Goal: Task Accomplishment & Management: Manage account settings

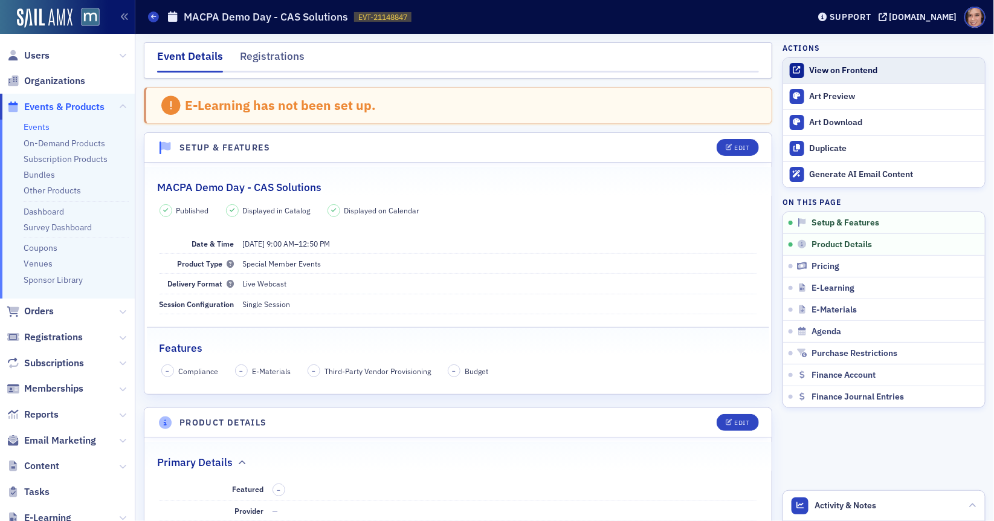
click at [890, 66] on div "View on Frontend" at bounding box center [894, 70] width 169 height 11
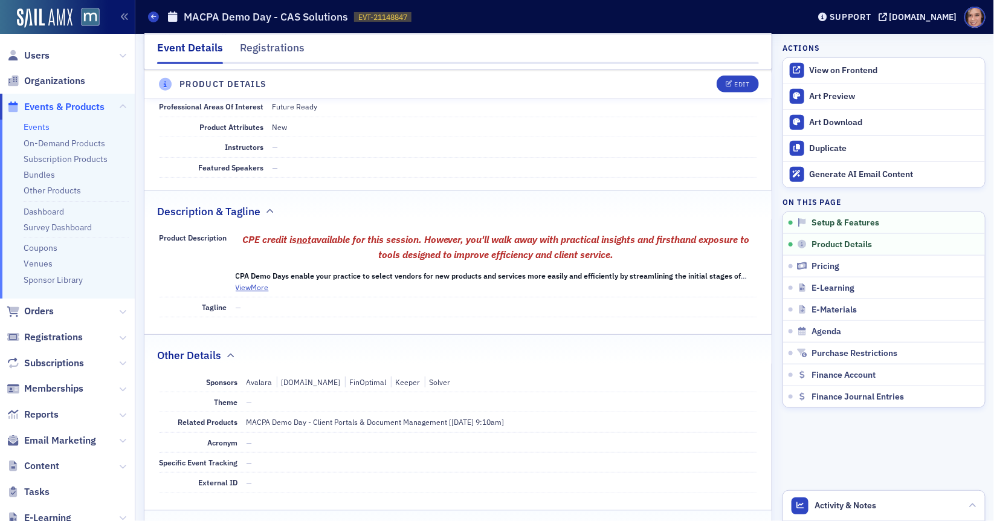
scroll to position [592, 0]
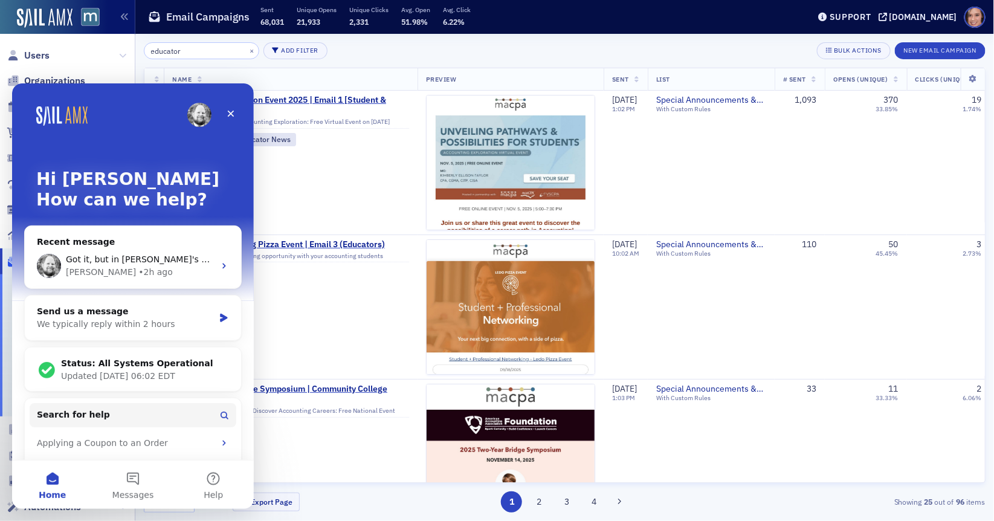
scroll to position [365, 0]
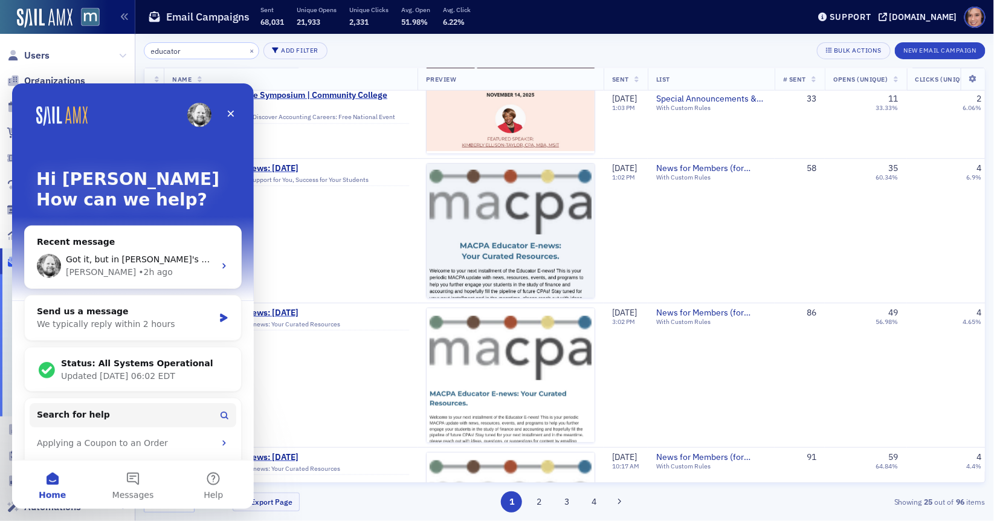
click at [343, 55] on div "educator × Add Filter Bulk Actions New Email Campaign" at bounding box center [565, 50] width 842 height 17
click at [231, 111] on icon "Close" at bounding box center [231, 113] width 10 height 10
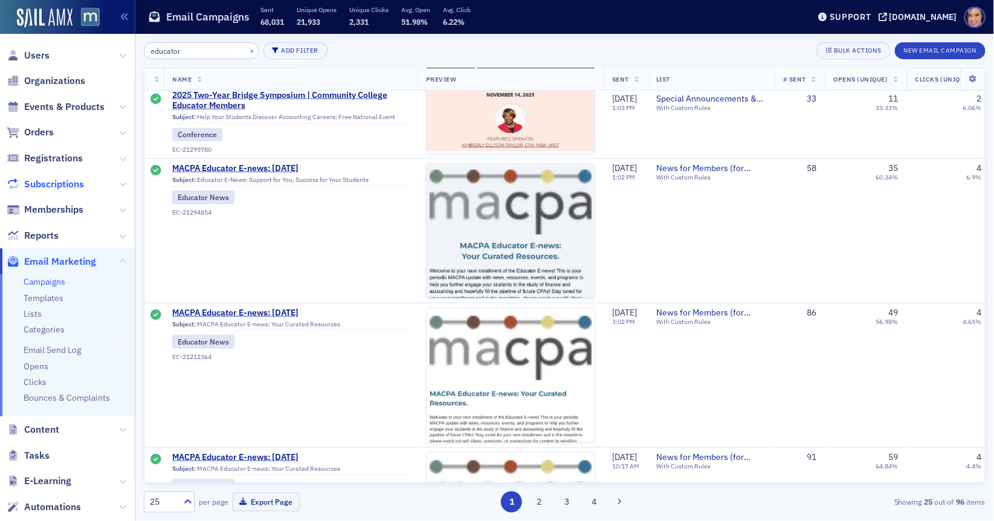
scroll to position [0, 0]
click at [44, 277] on link "Campaigns" at bounding box center [45, 281] width 42 height 11
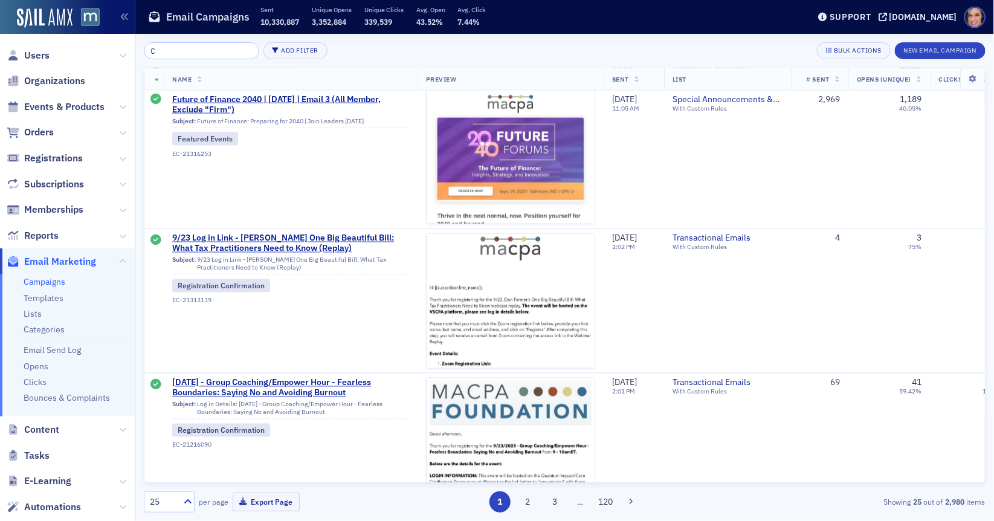
scroll to position [1559, 0]
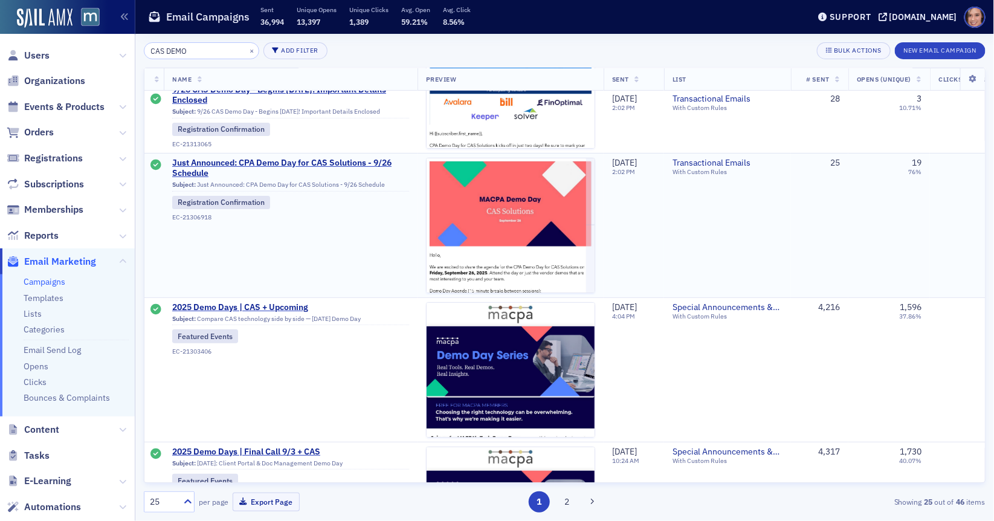
scroll to position [135, 0]
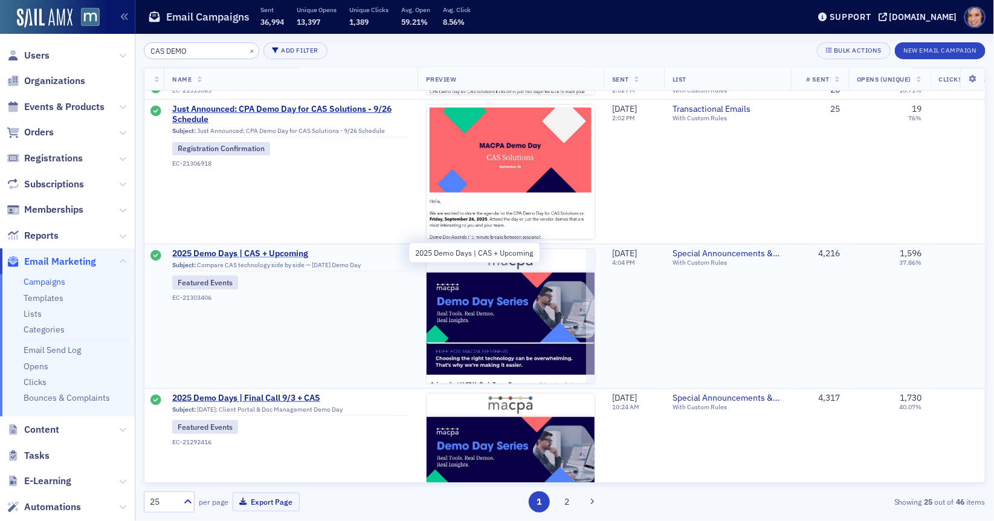
type input "CAS DEMO"
click at [290, 256] on span "2025 Demo Days | CAS + Upcoming" at bounding box center [290, 253] width 237 height 11
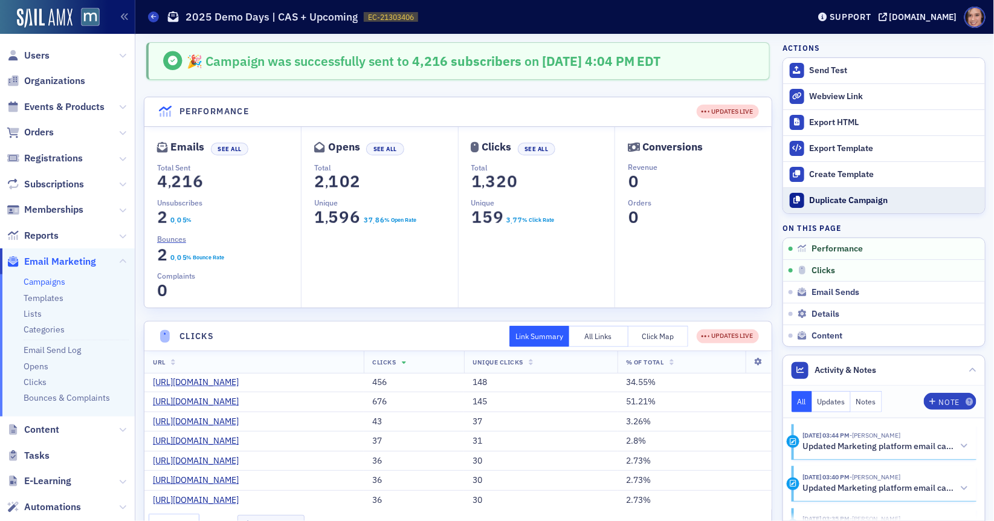
click at [865, 190] on button "Duplicate Campaign" at bounding box center [884, 200] width 202 height 26
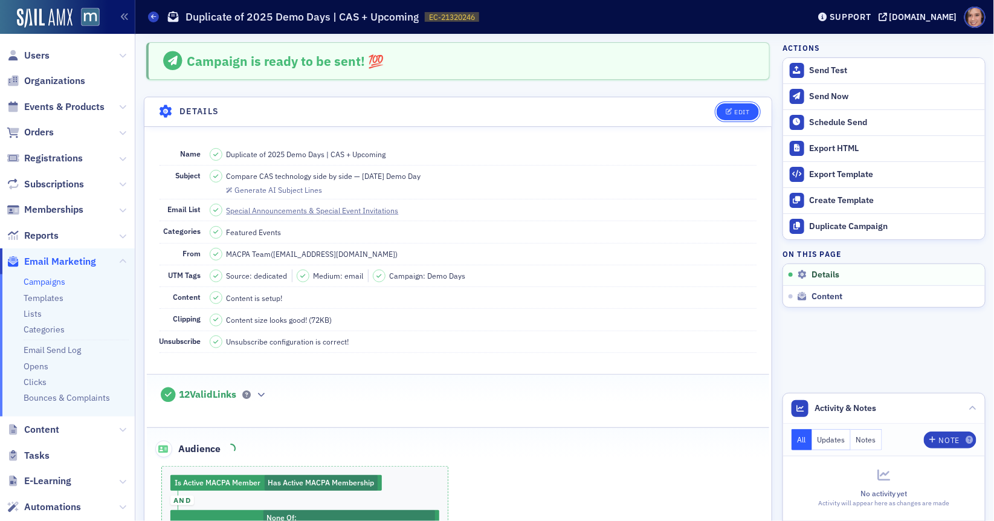
click at [730, 114] on button "Edit" at bounding box center [738, 111] width 42 height 17
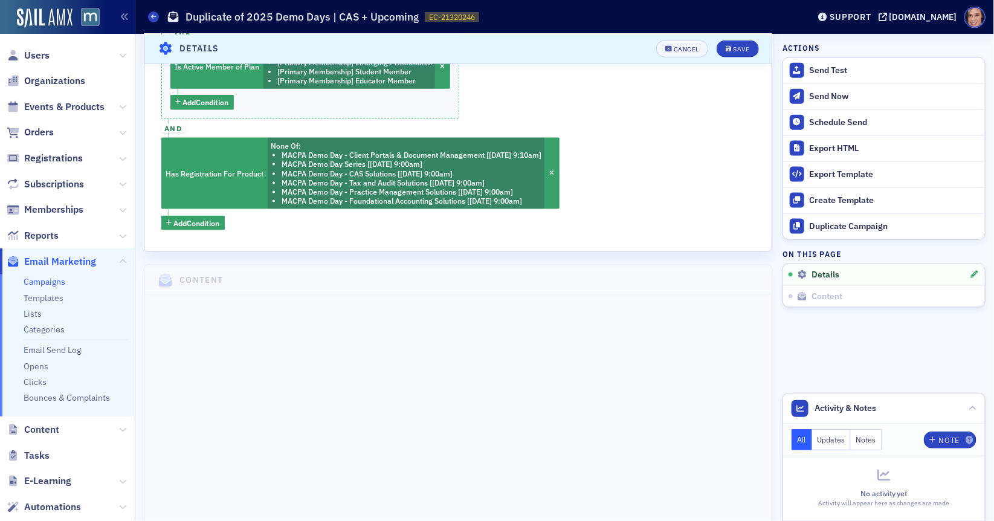
scroll to position [273, 0]
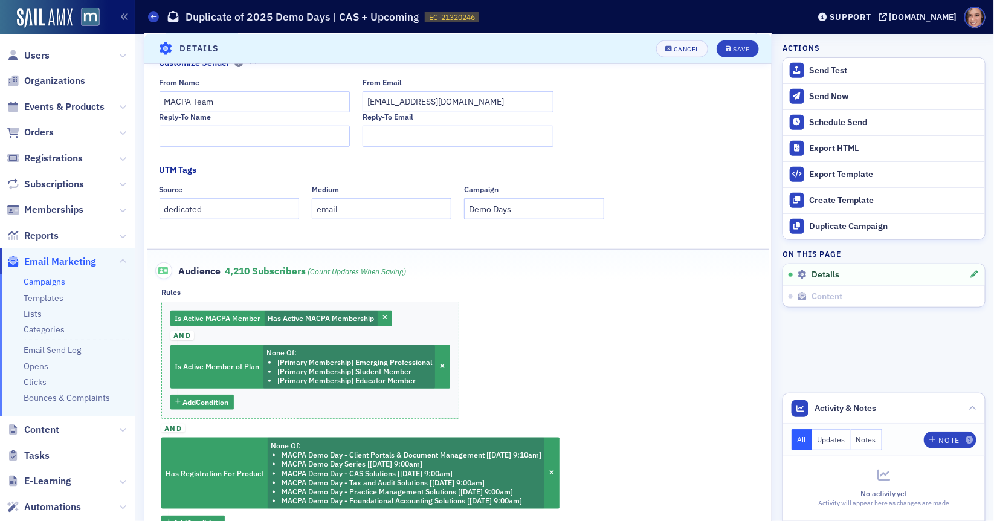
click at [681, 59] on header "Details Cancel Save" at bounding box center [457, 49] width 627 height 30
click at [681, 53] on button "Cancel" at bounding box center [682, 48] width 52 height 17
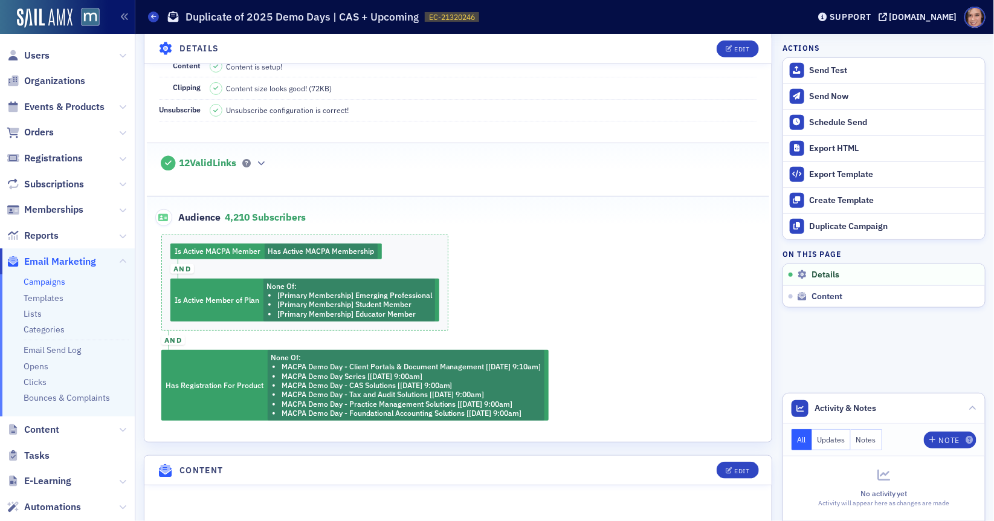
scroll to position [0, 0]
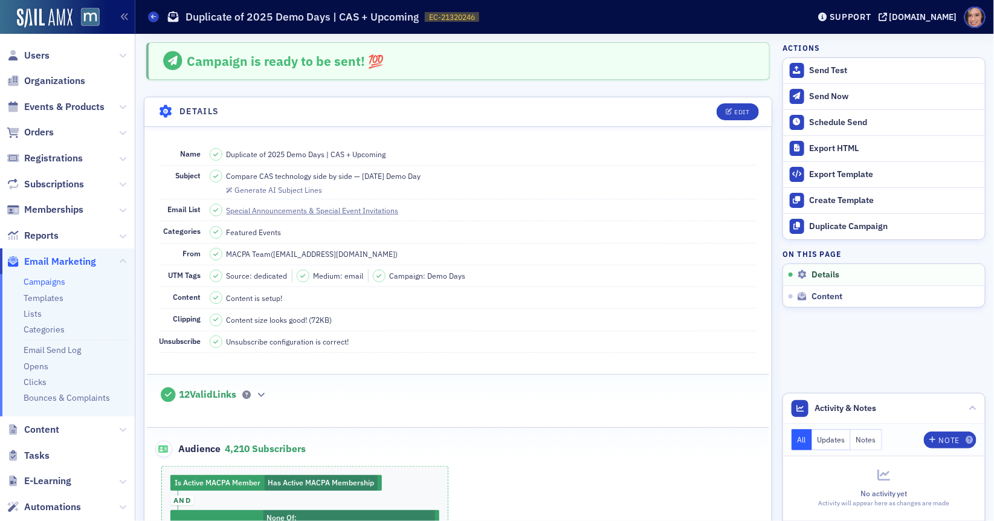
click at [383, 170] on span "Compare CAS technology side by side — Sept. 26 Demo Day" at bounding box center [324, 175] width 195 height 11
copy span "Compare CAS technology side by side — Sept. 26 Demo Day"
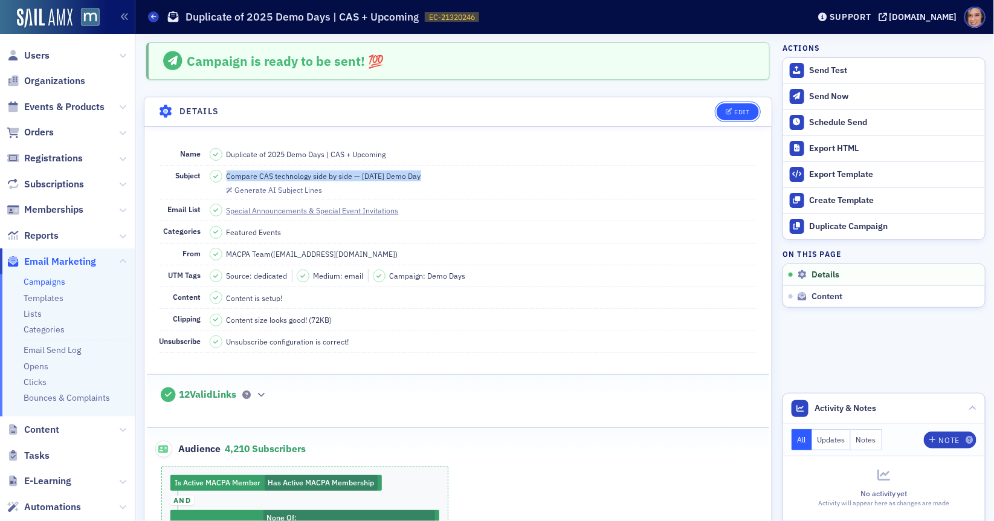
click at [734, 109] on span "Edit" at bounding box center [738, 112] width 24 height 7
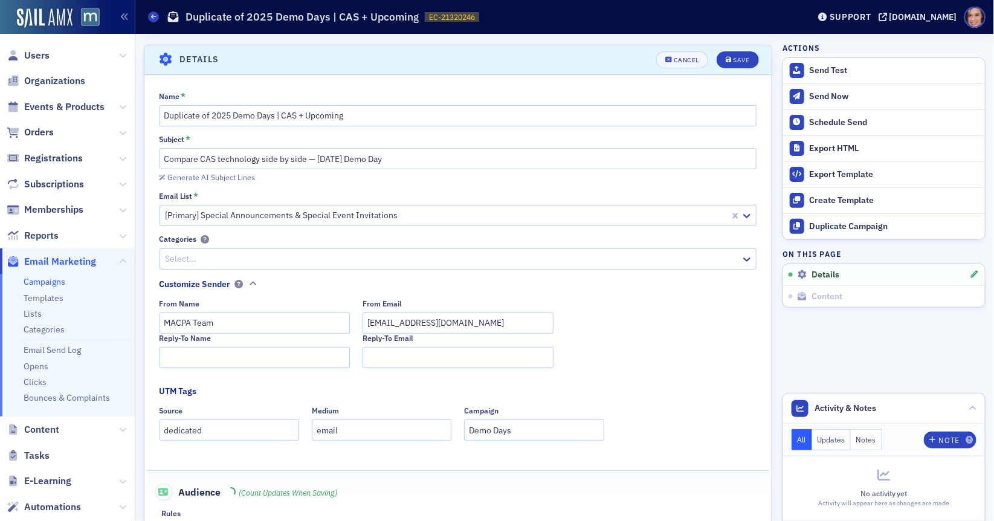
scroll to position [56, 0]
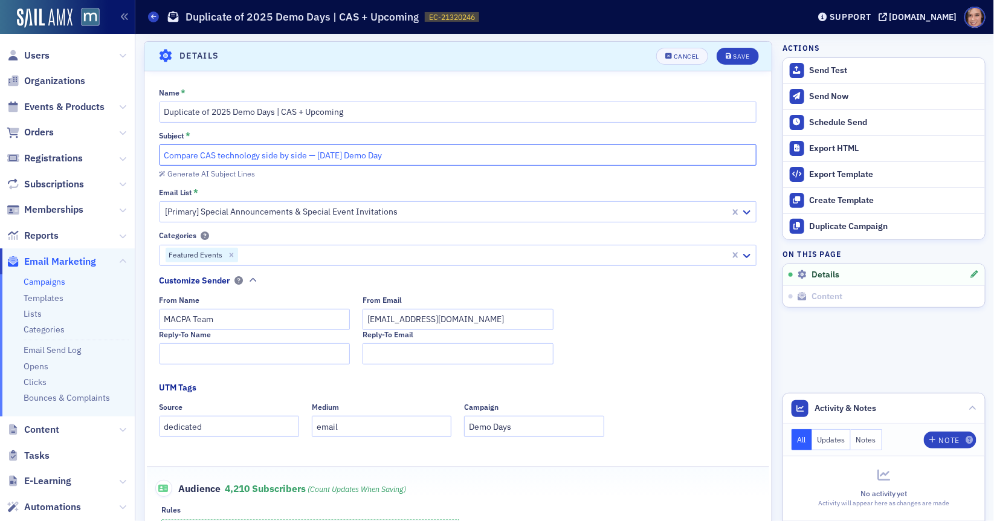
click at [314, 152] on input "Compare CAS technology side by side — Sept. 26 Demo Day" at bounding box center [459, 154] width 598 height 21
paste input "Sept 26 CAS Demo Day — See Avalara, Bill, FinOptimal, Keeper, Solver"
click at [314, 154] on input "Sept 26 CAS Demo Day — See Avalara, Bill, FinOptimal, Keeper, Solver" at bounding box center [459, 154] width 598 height 21
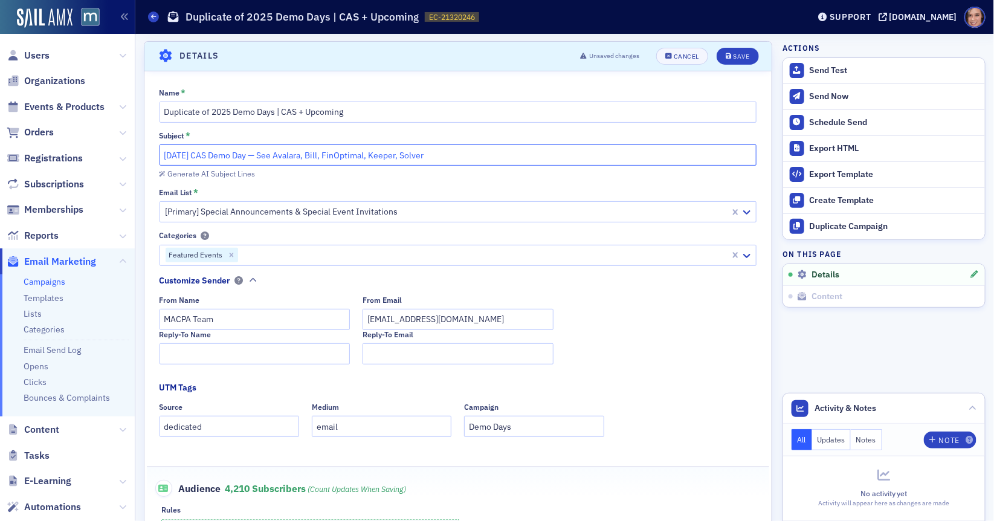
click at [314, 154] on input "Sept 26 CAS Demo Day — See Avalara, Bill, FinOptimal, Keeper, Solver" at bounding box center [459, 154] width 598 height 21
click at [163, 155] on input "Sept 26 CAS Demo Day — See Avalara, BILL, FinOptimal, Keeper, Solver" at bounding box center [459, 154] width 598 height 21
click at [259, 156] on input "Sept 26 CAS Demo Day — See Avalara, BILL, FinOptimal, Keeper, Solver" at bounding box center [459, 154] width 598 height 21
click at [493, 155] on input "Sept 26 CAS Demo Day — See Avalara, BILL, FinOptimal, Keeper, Solver" at bounding box center [459, 154] width 598 height 21
type input "Sept 26 CAS Demo Day — See Avalara, BILL, FinOptimal, Keeper, Solver in action"
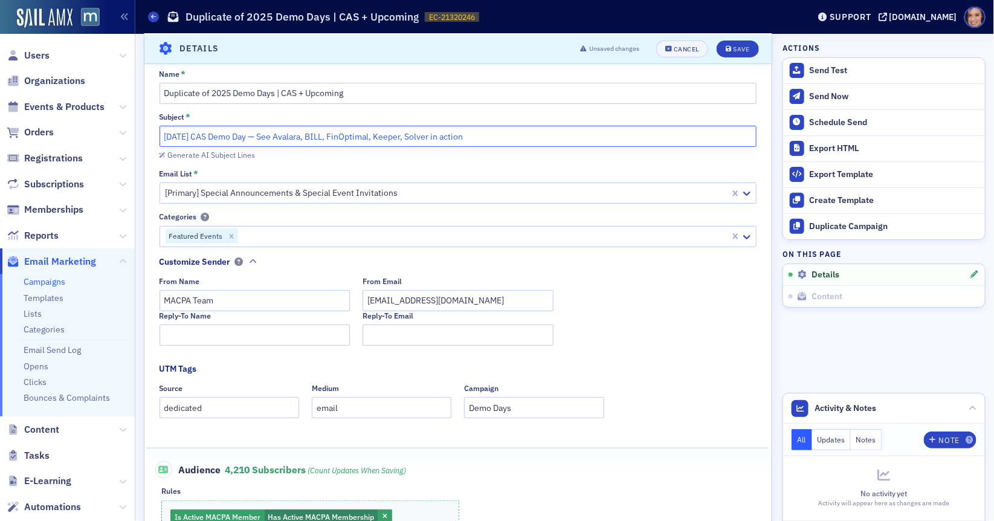
scroll to position [0, 0]
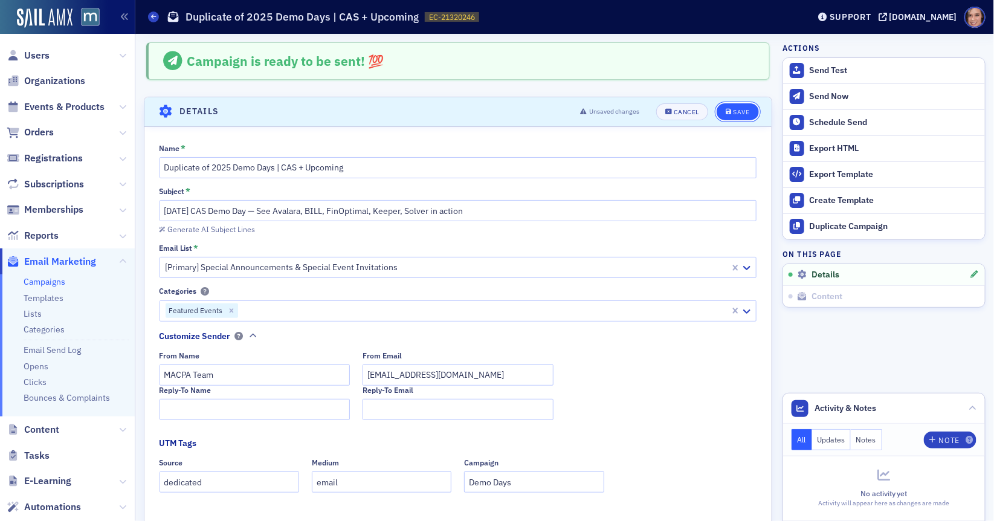
click at [744, 106] on button "Save" at bounding box center [738, 111] width 42 height 17
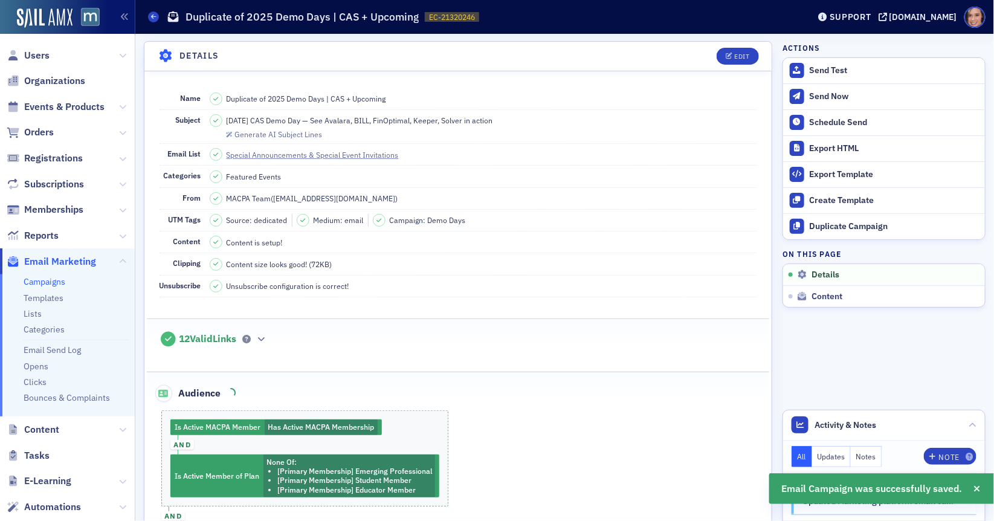
scroll to position [447, 0]
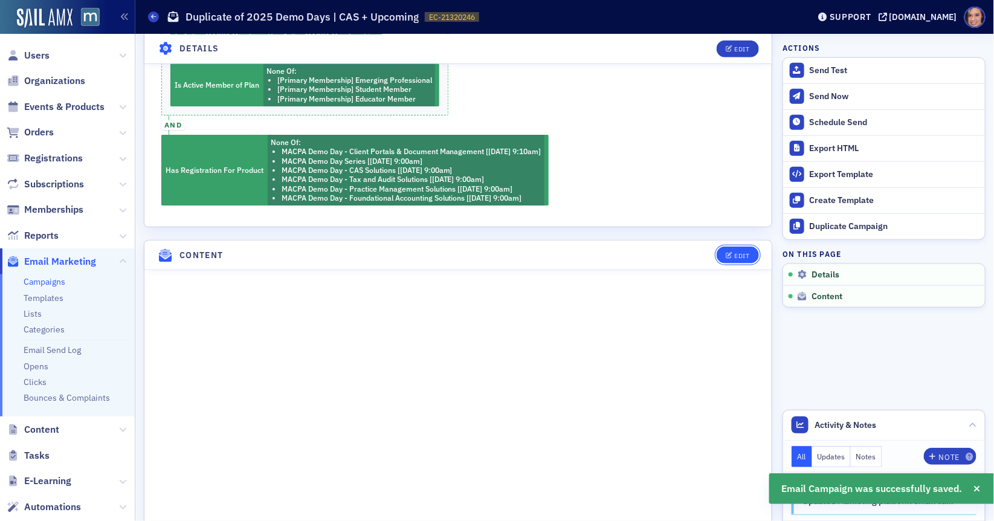
click at [729, 253] on icon "button" at bounding box center [729, 256] width 7 height 7
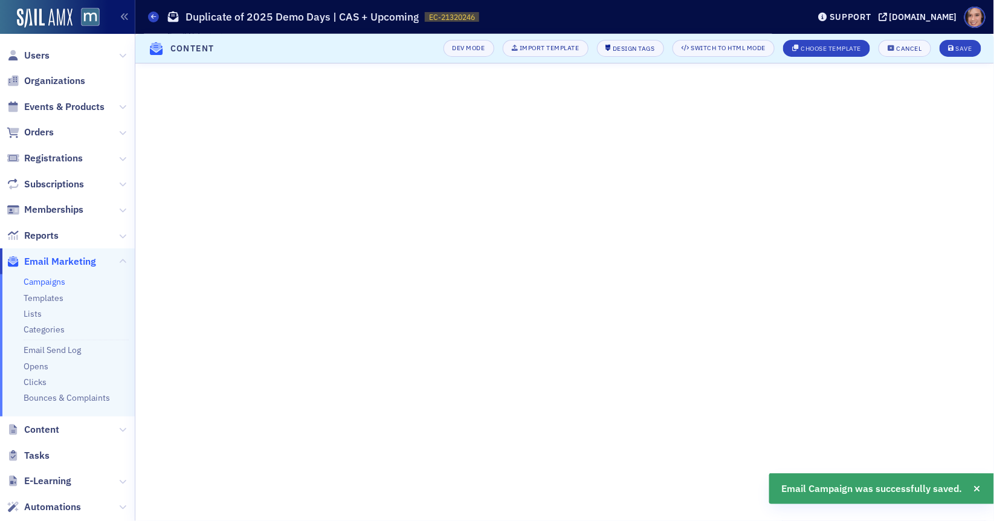
scroll to position [168, 0]
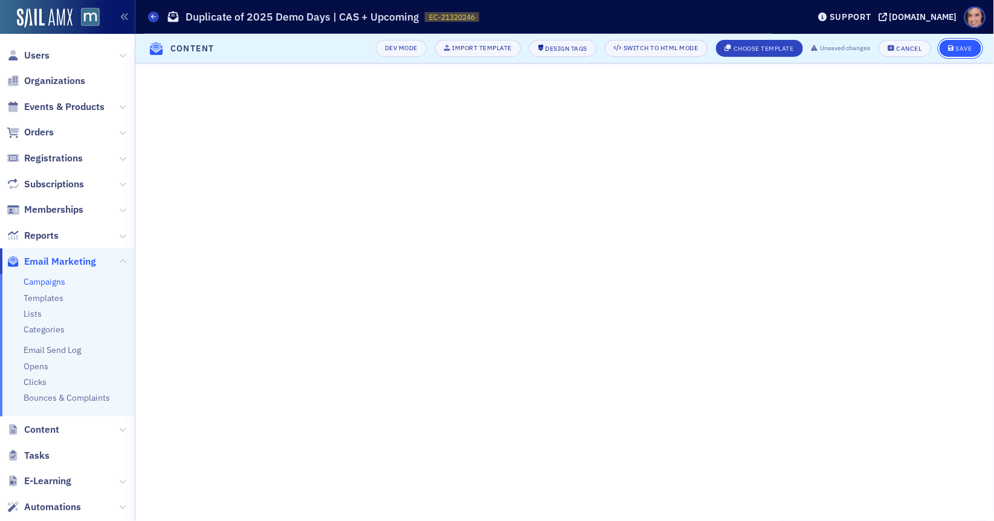
click at [976, 49] on button "Save" at bounding box center [961, 48] width 42 height 17
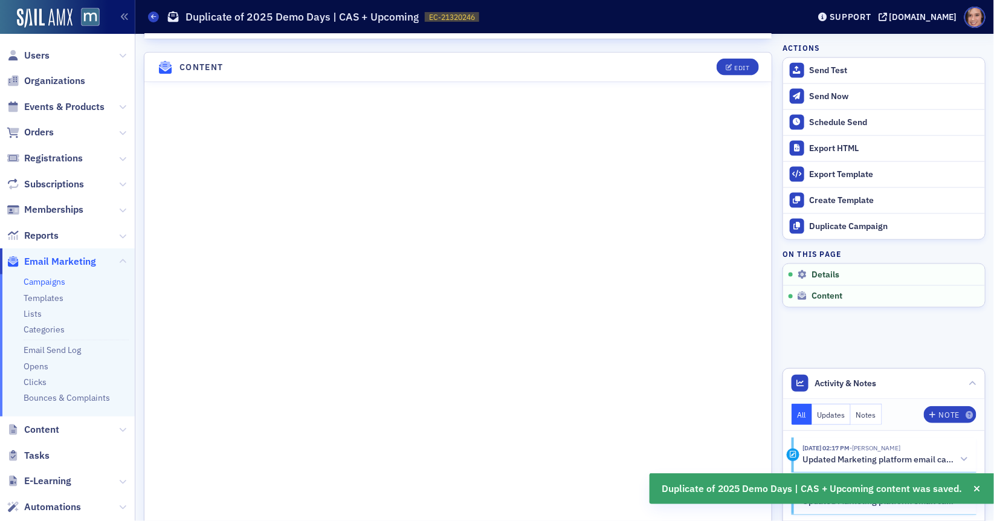
scroll to position [641, 0]
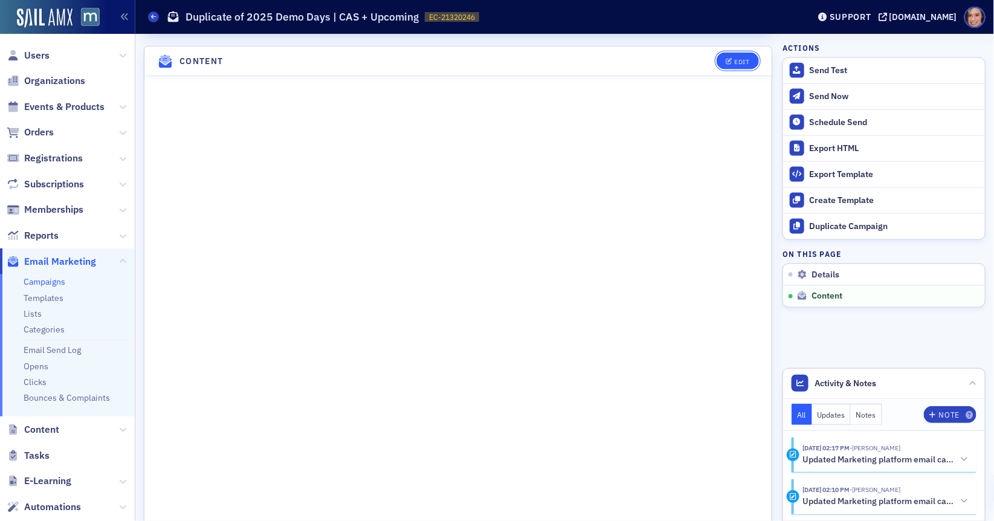
click at [742, 53] on button "Edit" at bounding box center [738, 61] width 42 height 17
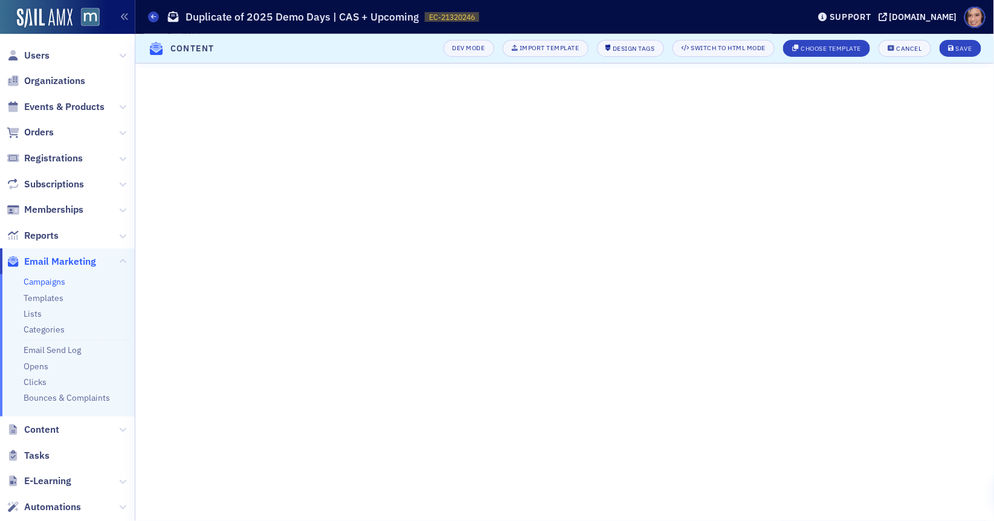
scroll to position [168, 0]
click at [954, 43] on button "Save" at bounding box center [961, 48] width 42 height 17
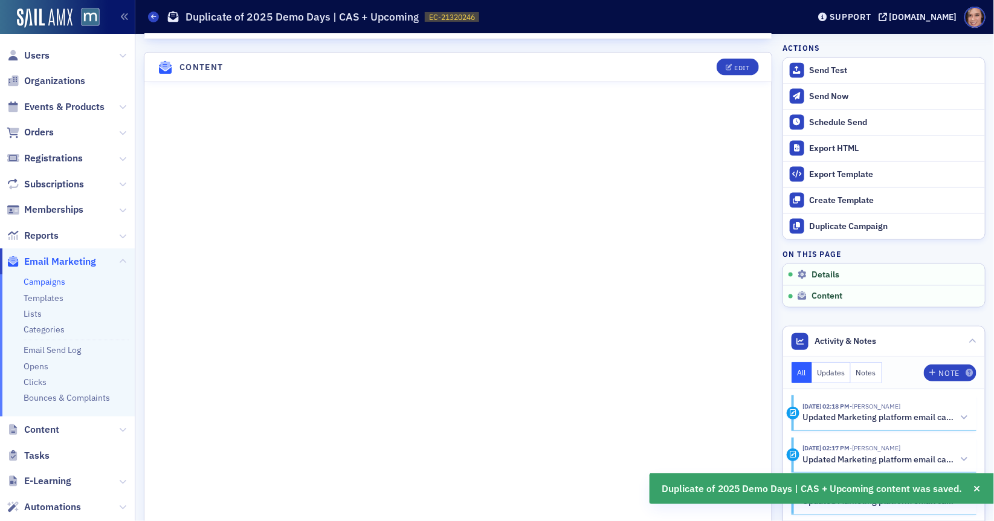
scroll to position [641, 0]
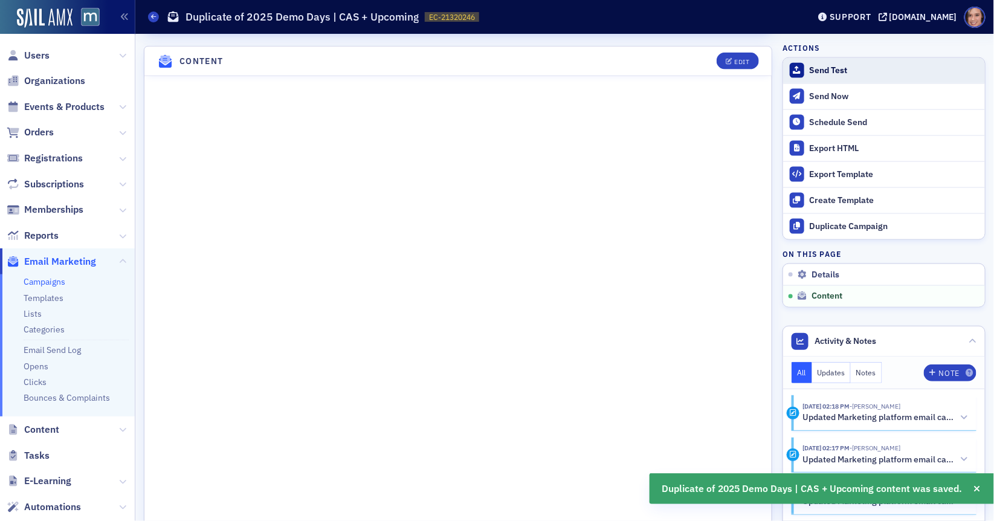
click at [840, 68] on div "Send Test" at bounding box center [894, 70] width 169 height 11
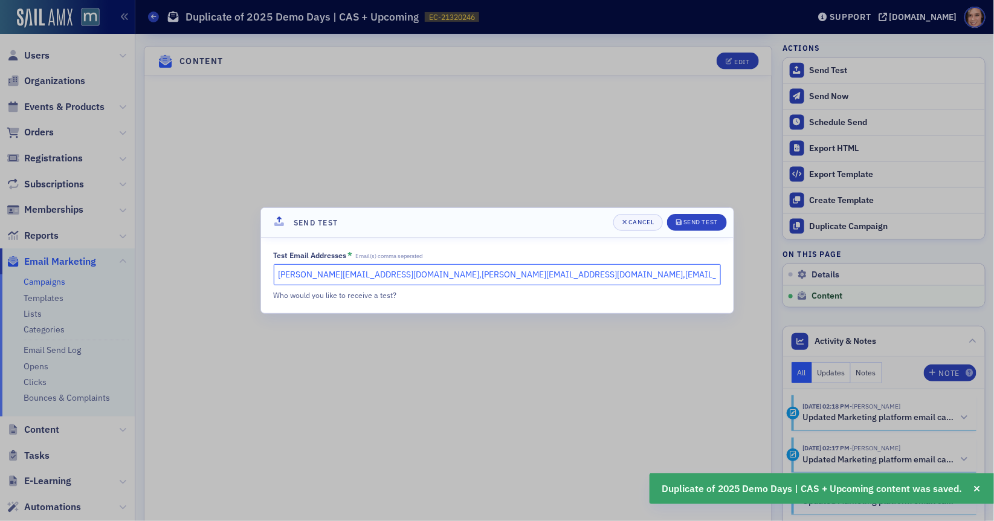
drag, startPoint x: 384, startPoint y: 273, endPoint x: 583, endPoint y: 273, distance: 198.3
click at [583, 273] on input "katie@blueoceanideas.com,natalie@macpa.org,dee@macpa.org" at bounding box center [497, 274] width 447 height 21
type input "katie@blueoceanideas.com"
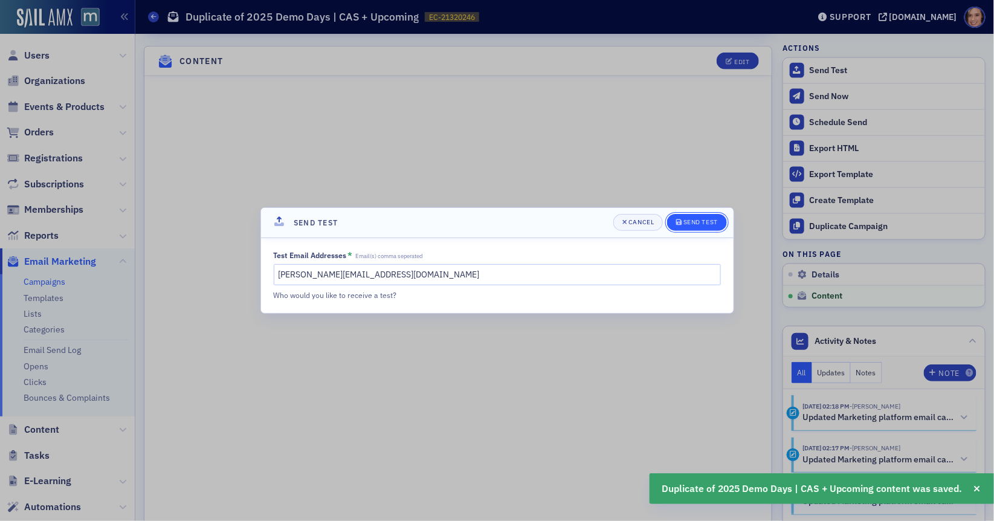
click at [700, 216] on button "Send Test" at bounding box center [697, 222] width 60 height 17
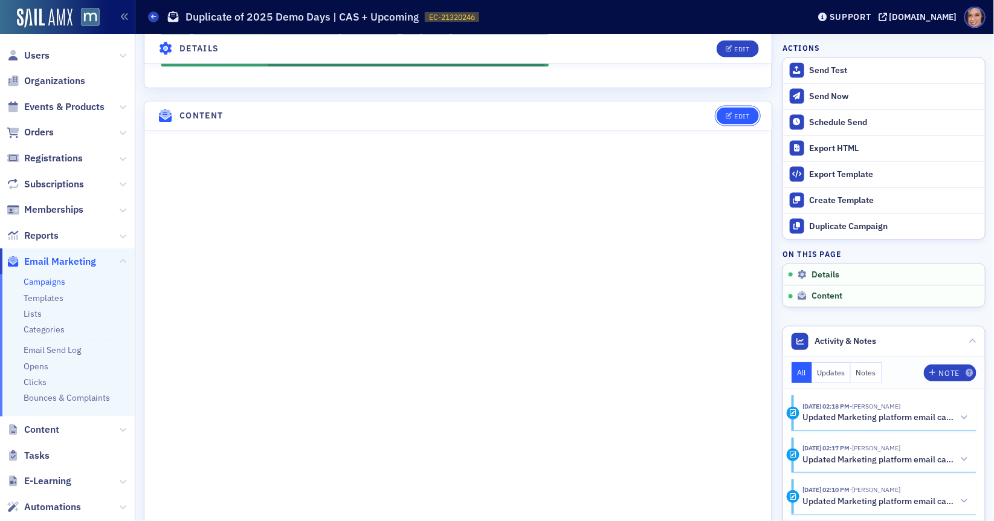
click at [743, 114] on button "Edit" at bounding box center [738, 116] width 42 height 17
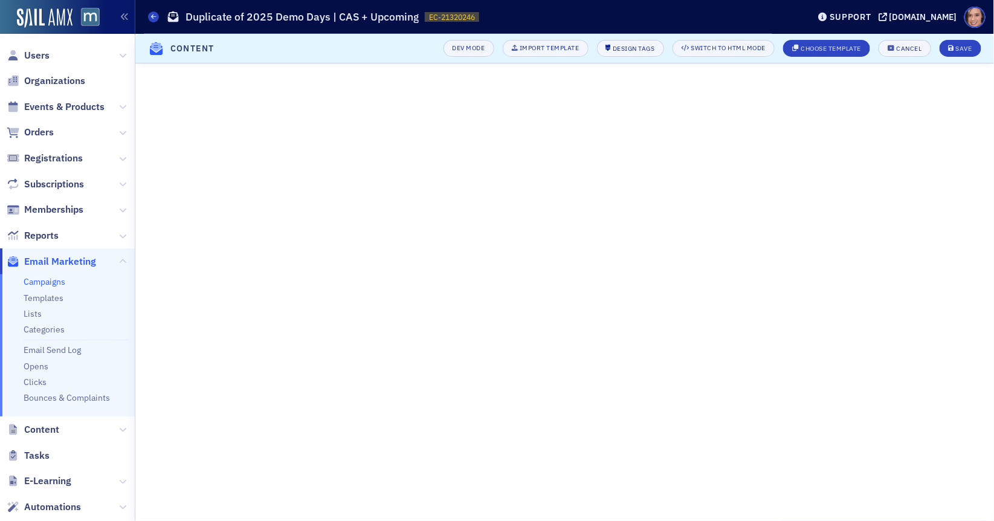
scroll to position [222, 0]
click at [970, 48] on div "Save" at bounding box center [964, 48] width 16 height 7
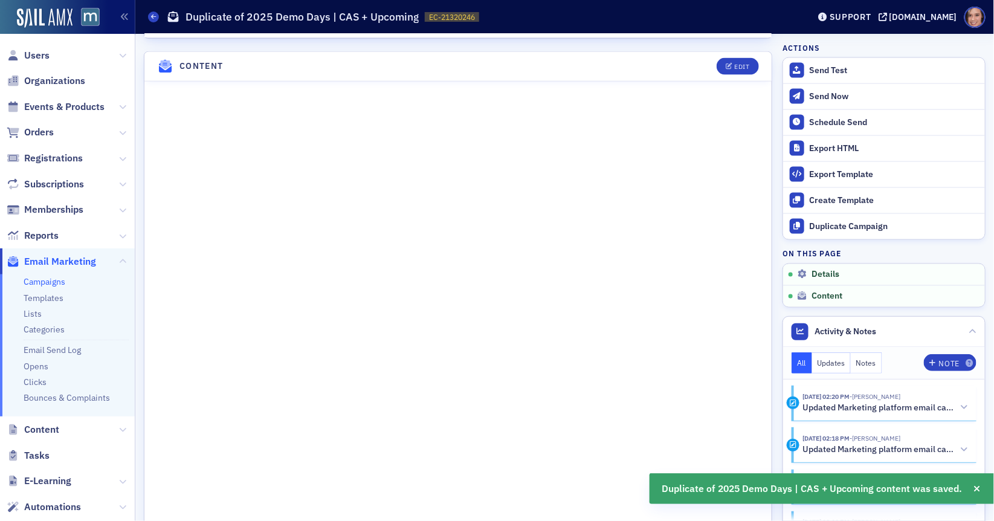
scroll to position [695, 0]
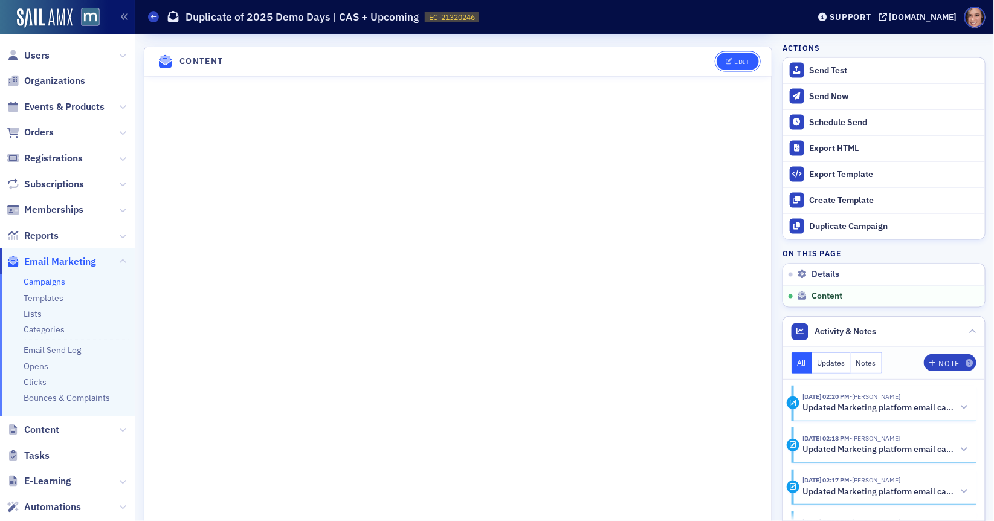
click at [746, 53] on button "Edit" at bounding box center [738, 61] width 42 height 17
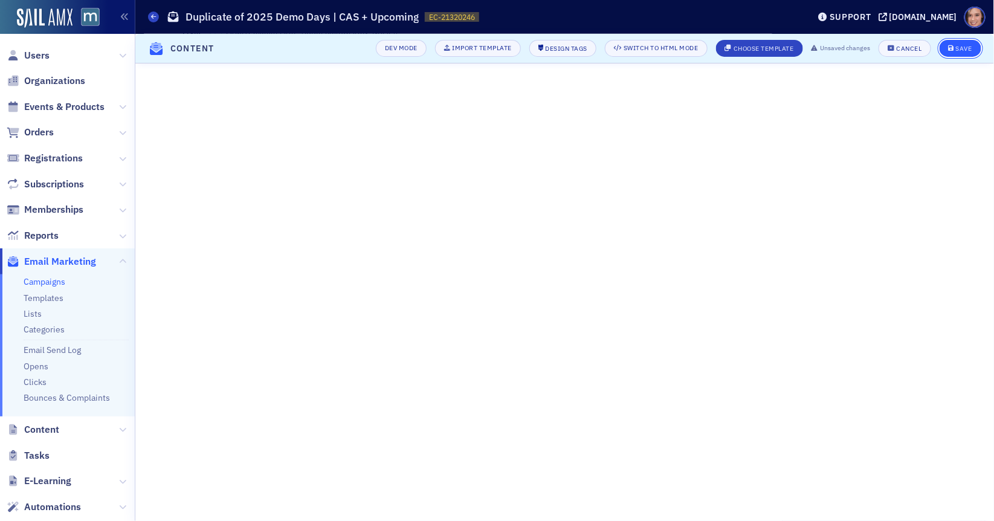
click at [970, 48] on div "Save" at bounding box center [964, 48] width 16 height 7
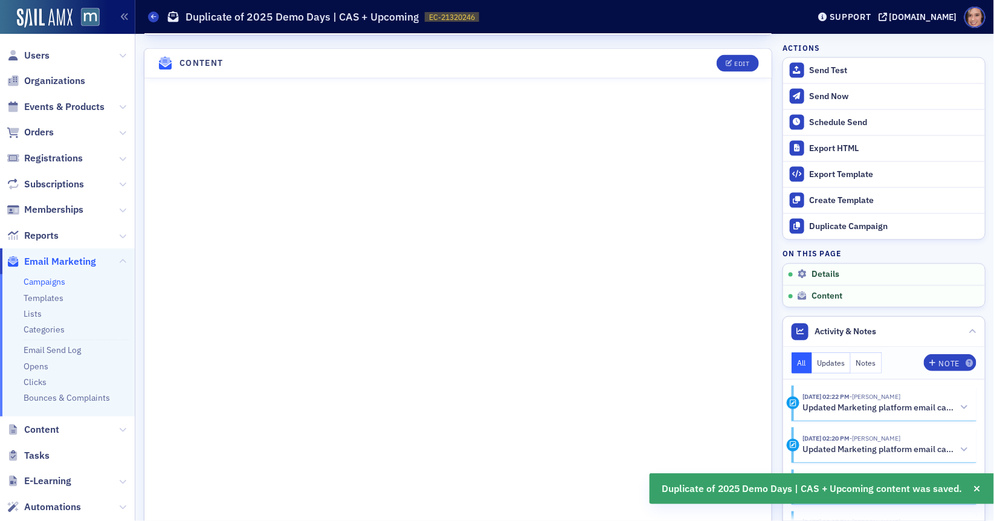
scroll to position [695, 0]
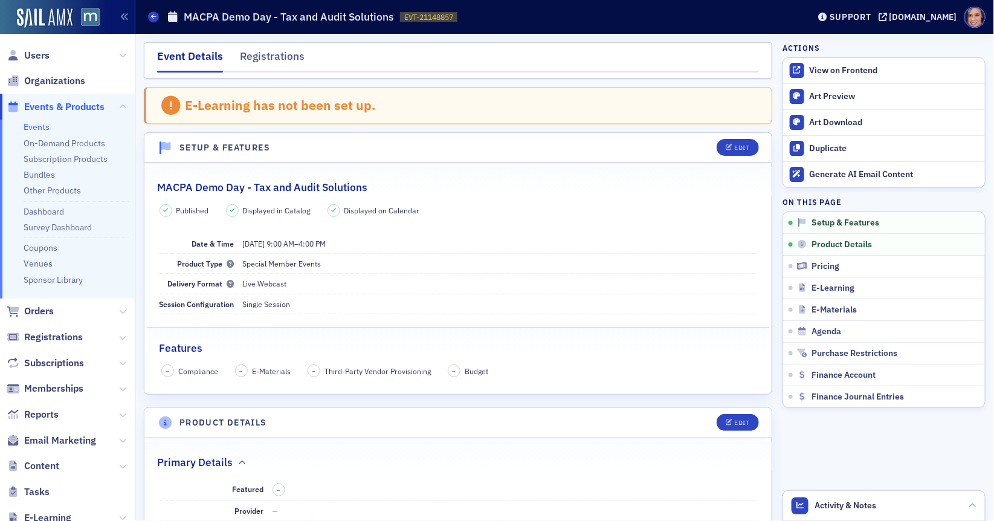
click at [748, 155] on header "Setup & Features Edit" at bounding box center [457, 148] width 627 height 30
click at [740, 146] on div "Edit" at bounding box center [741, 147] width 15 height 7
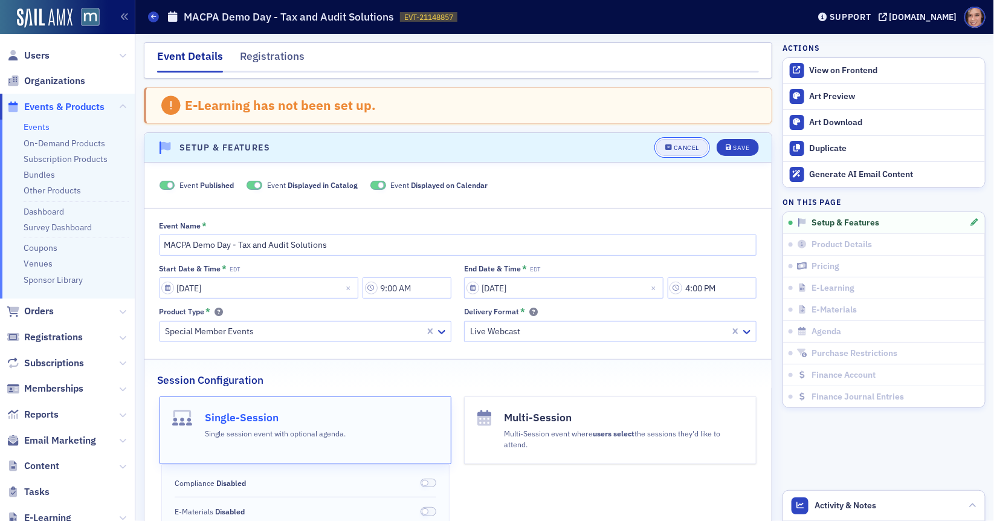
click at [682, 150] on div "Cancel" at bounding box center [686, 147] width 25 height 7
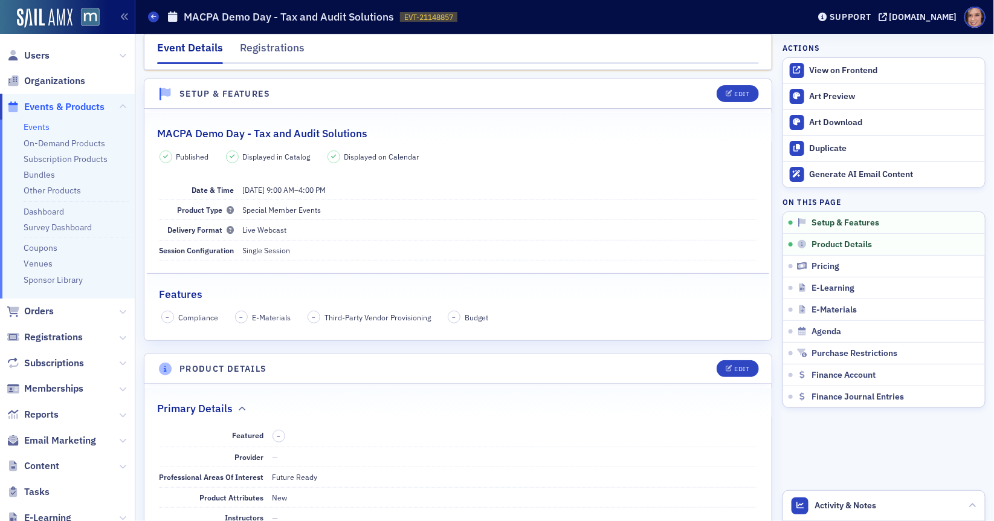
scroll to position [61, 0]
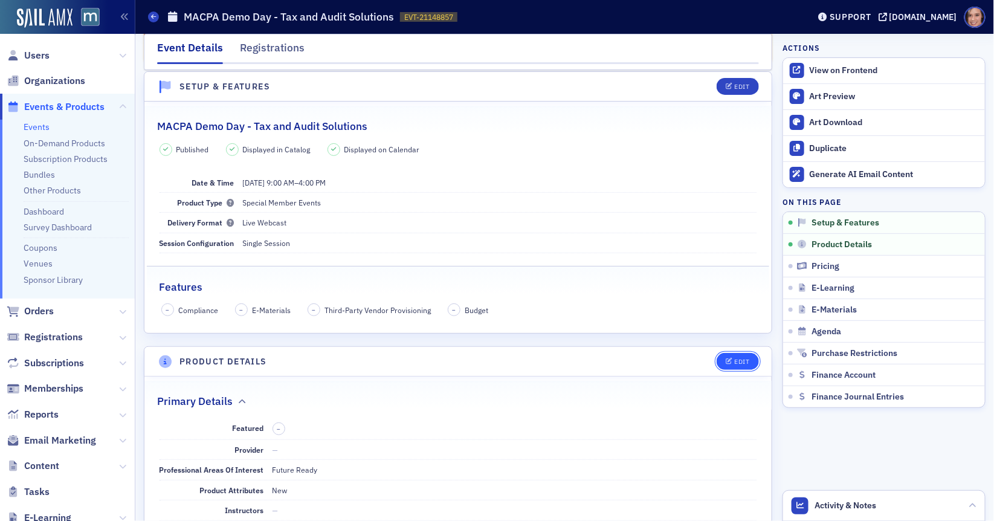
click at [735, 358] on div "Edit" at bounding box center [741, 361] width 15 height 7
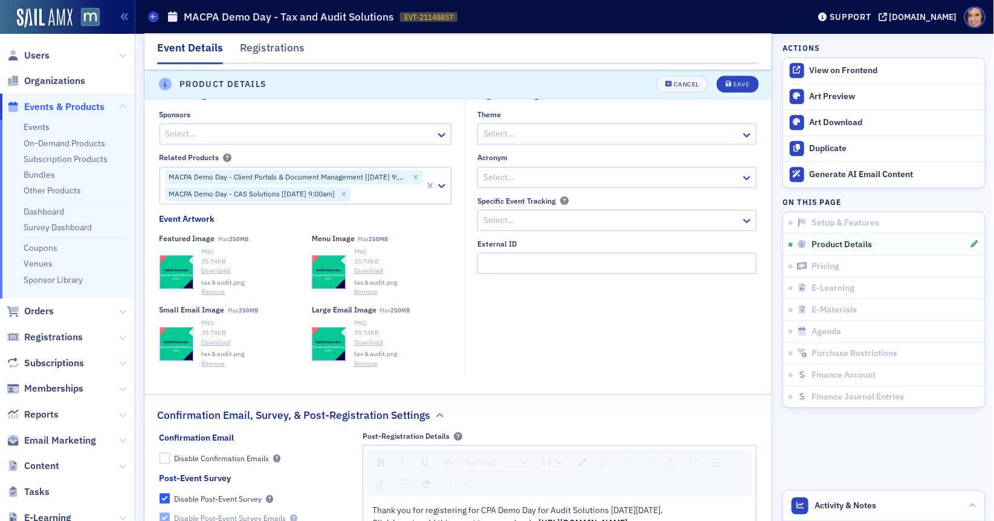
scroll to position [1340, 0]
